Goal: Task Accomplishment & Management: Use online tool/utility

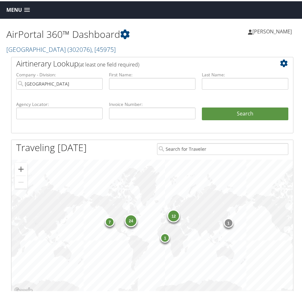
click at [17, 11] on span "Menu" at bounding box center [14, 9] width 16 height 6
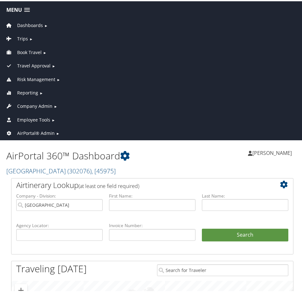
click at [33, 130] on span "AirPortal® Admin" at bounding box center [35, 131] width 37 height 7
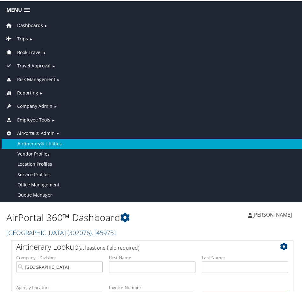
click at [39, 143] on link "Airtinerary® Utilities" at bounding box center [152, 142] width 301 height 10
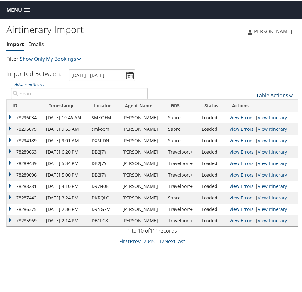
click at [265, 93] on link "Table Actions" at bounding box center [274, 94] width 37 height 7
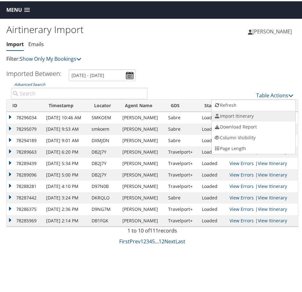
click at [237, 113] on link "Import Itinerary" at bounding box center [254, 114] width 84 height 11
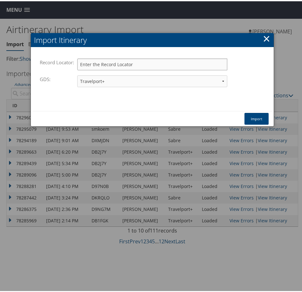
click at [119, 64] on input "Record Locator:" at bounding box center [152, 63] width 150 height 12
paste input "DB36BP"
type input "DB36BP"
click at [251, 115] on button "Import" at bounding box center [256, 117] width 24 height 12
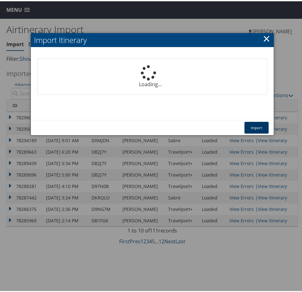
select select "1P"
